Goal: Transaction & Acquisition: Download file/media

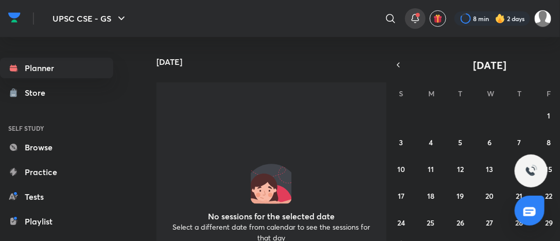
click at [417, 26] on div at bounding box center [415, 18] width 21 height 21
click at [418, 20] on icon at bounding box center [415, 17] width 7 height 6
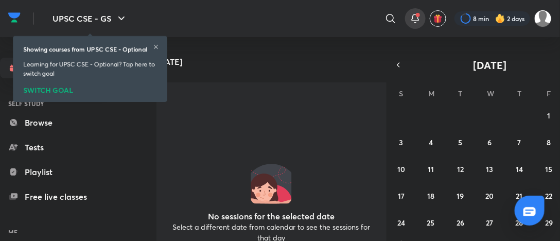
click at [416, 20] on icon at bounding box center [415, 18] width 12 height 12
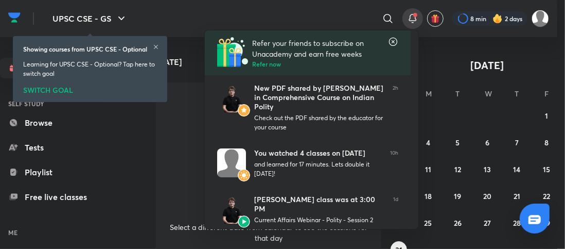
click at [319, 92] on div "New PDF shared by Sarmad Mehraj in Comprehensive Course on Indian Polity" at bounding box center [319, 97] width 130 height 28
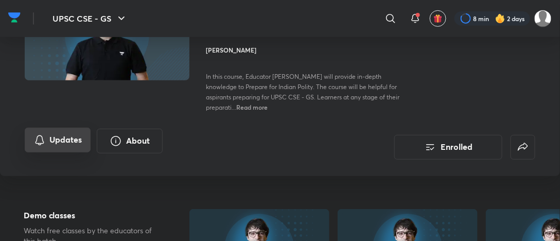
click at [87, 137] on button "Updates" at bounding box center [58, 140] width 66 height 25
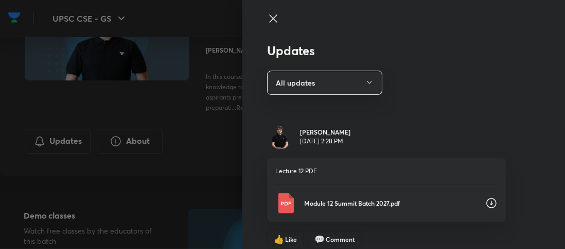
click at [376, 202] on p "Module 12 Summit Batch 2027.pdf" at bounding box center [390, 202] width 173 height 9
click at [282, 83] on button "All updates" at bounding box center [324, 82] width 115 height 24
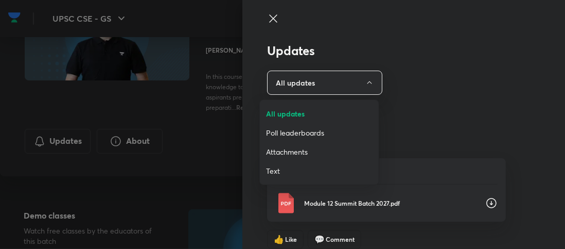
click at [296, 154] on span "Attachments" at bounding box center [319, 151] width 107 height 11
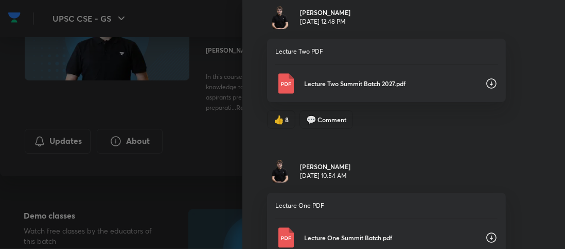
scroll to position [2018, 0]
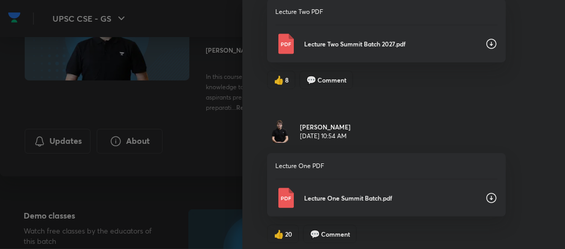
click at [350, 196] on div "Lecture One Summit Batch.pdf" at bounding box center [386, 197] width 222 height 21
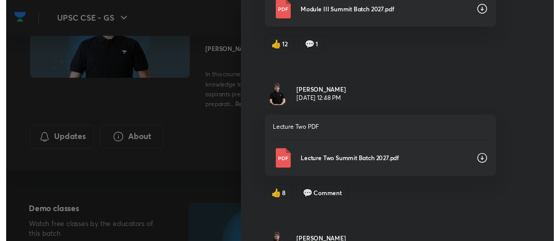
scroll to position [1966, 0]
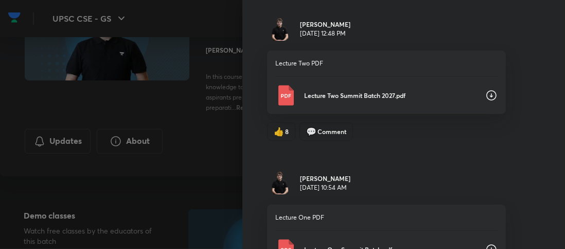
click at [180, 75] on div at bounding box center [282, 124] width 565 height 249
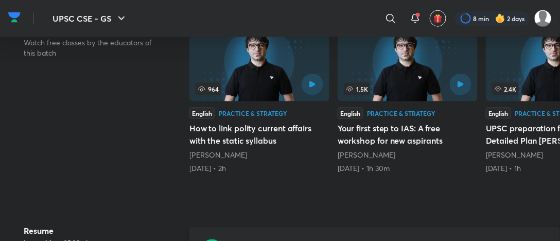
scroll to position [412, 0]
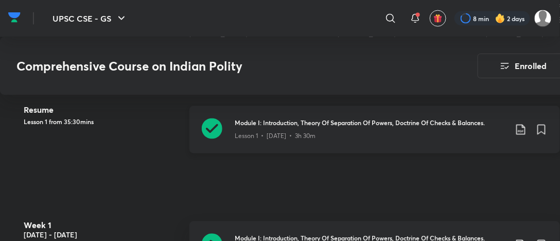
click at [523, 130] on icon at bounding box center [520, 130] width 9 height 10
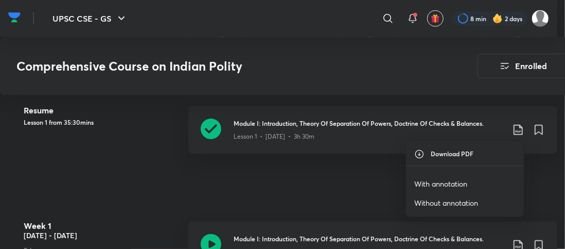
click at [455, 182] on p "With annotation" at bounding box center [440, 183] width 53 height 11
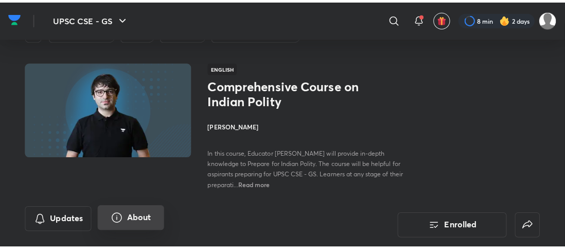
scroll to position [51, 0]
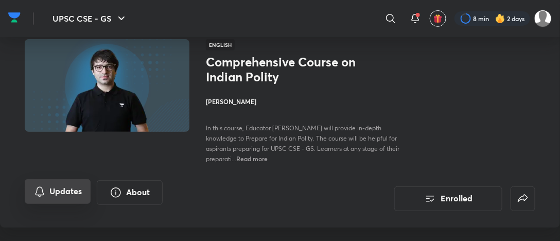
click at [60, 195] on button "Updates" at bounding box center [58, 191] width 66 height 25
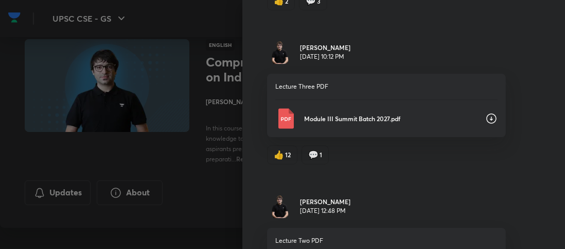
scroll to position [2018, 0]
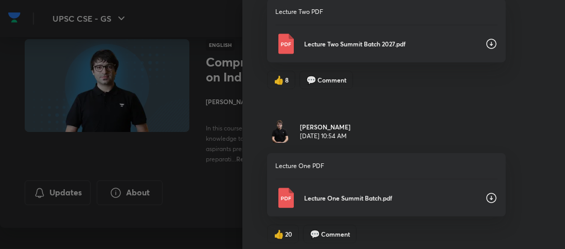
click at [354, 193] on p "Lecture One Summit Batch.pdf" at bounding box center [390, 197] width 173 height 9
click at [345, 40] on p "Lecture Two Summit Batch 2027.pdf" at bounding box center [390, 43] width 173 height 9
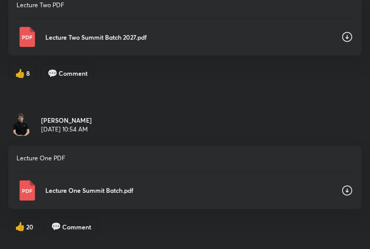
scroll to position [2010, 0]
